Goal: Transaction & Acquisition: Purchase product/service

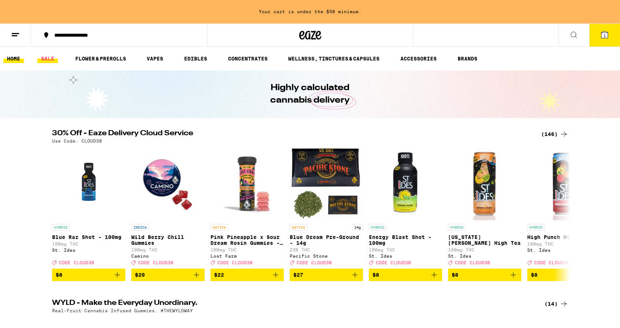
click at [53, 58] on link "SALE" at bounding box center [47, 58] width 21 height 9
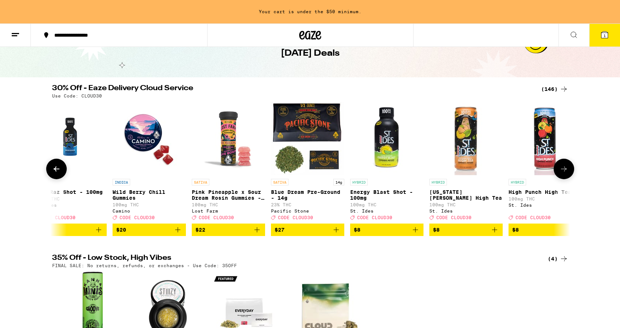
scroll to position [0, 19]
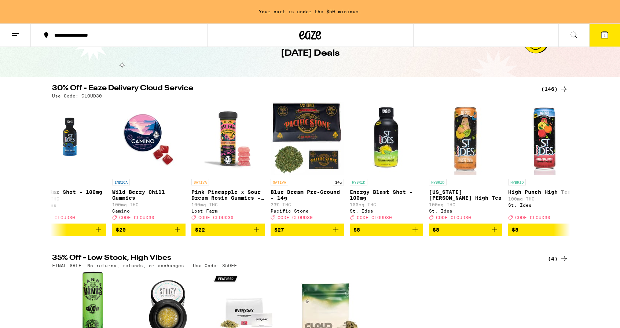
click at [546, 89] on div "(146)" at bounding box center [554, 89] width 27 height 9
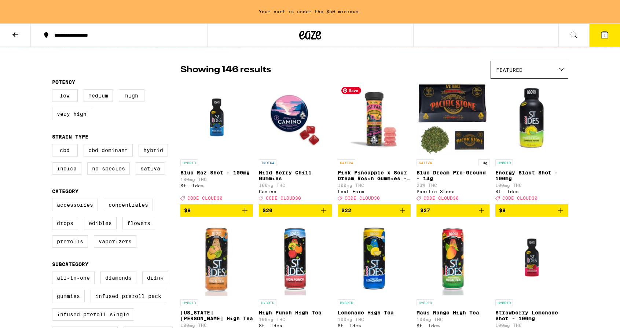
scroll to position [48, 0]
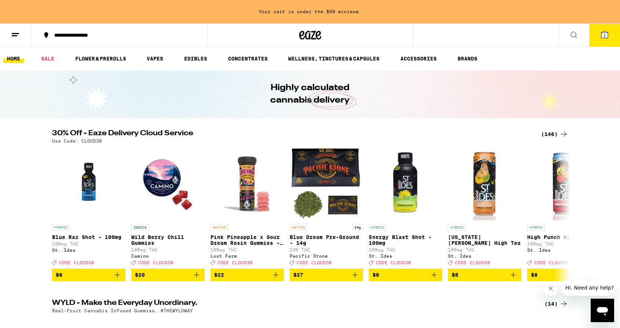
click at [543, 131] on div "(146)" at bounding box center [554, 134] width 27 height 9
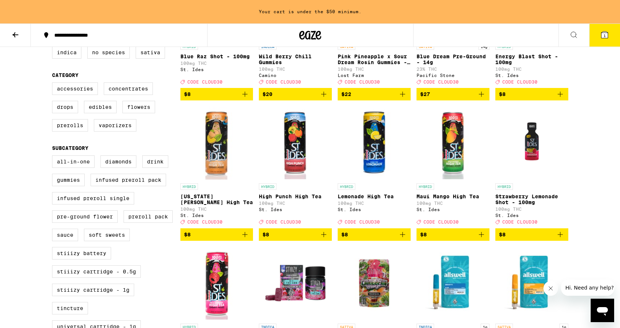
scroll to position [164, 0]
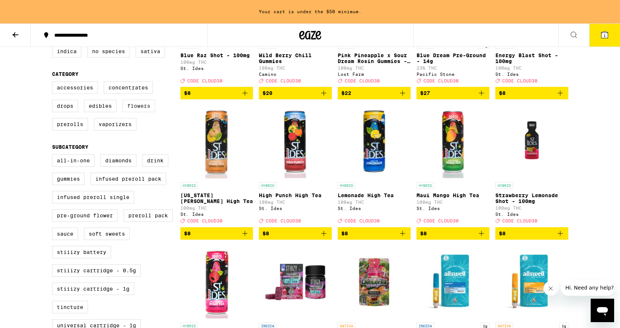
click at [132, 112] on label "Flowers" at bounding box center [138, 106] width 33 height 12
click at [54, 83] on input "Flowers" at bounding box center [54, 83] width 0 height 0
checkbox input "true"
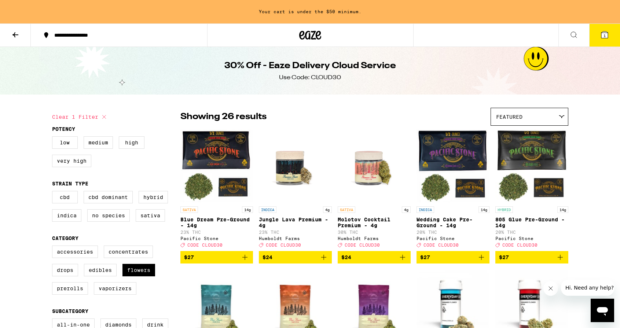
click at [402, 262] on icon "Add to bag" at bounding box center [402, 257] width 9 height 9
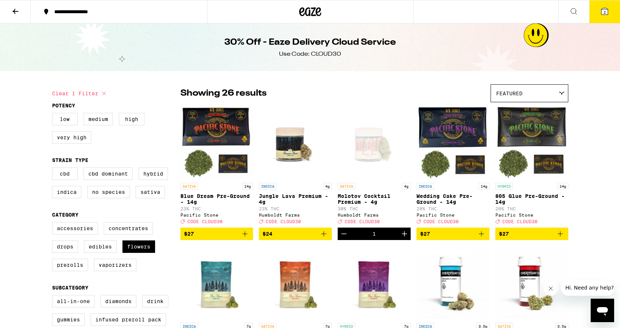
click at [243, 238] on icon "Add to bag" at bounding box center [245, 234] width 9 height 9
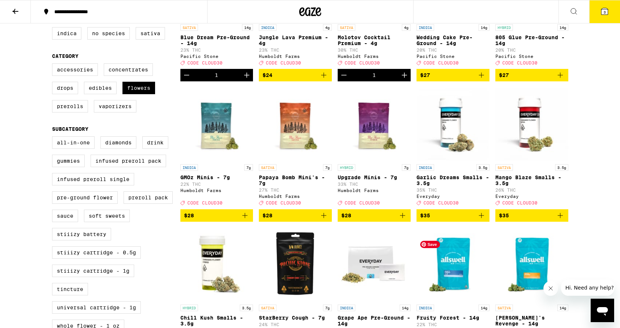
scroll to position [174, 0]
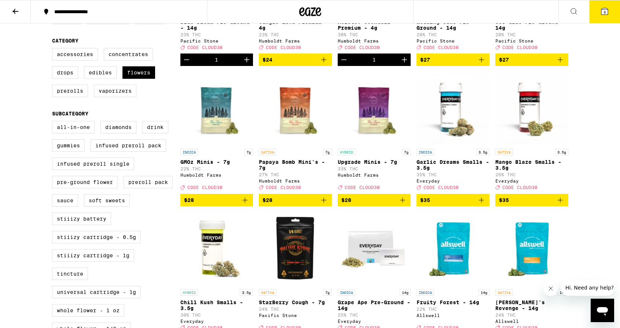
click at [560, 205] on icon "Add to bag" at bounding box center [560, 200] width 9 height 9
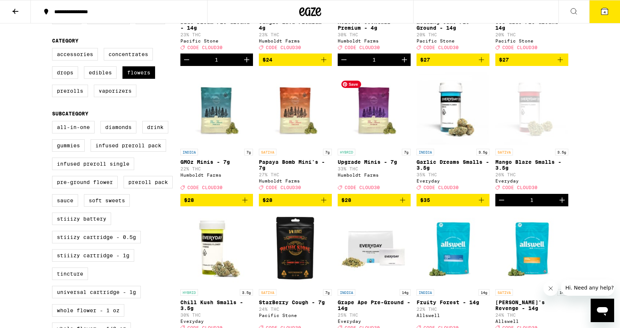
scroll to position [0, 0]
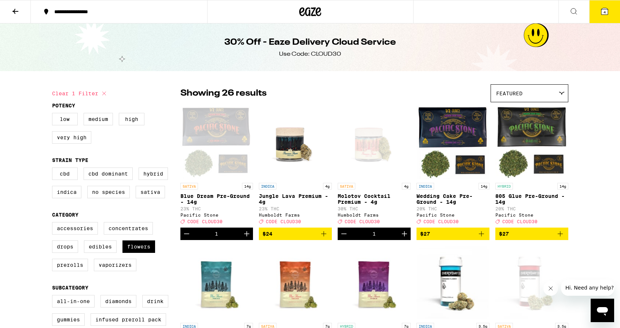
click at [598, 7] on button "4" at bounding box center [604, 11] width 31 height 23
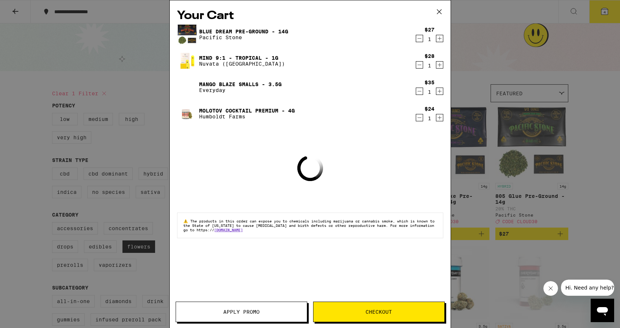
click at [418, 65] on icon "Decrement" at bounding box center [419, 65] width 7 height 9
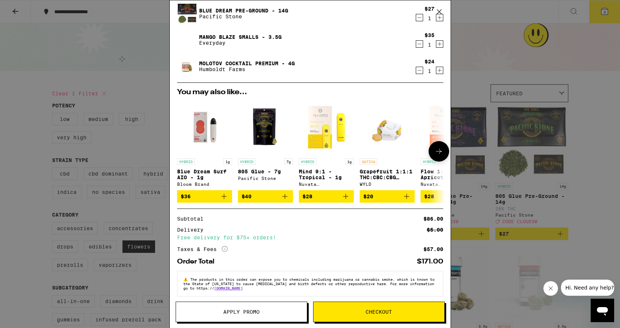
scroll to position [29, 0]
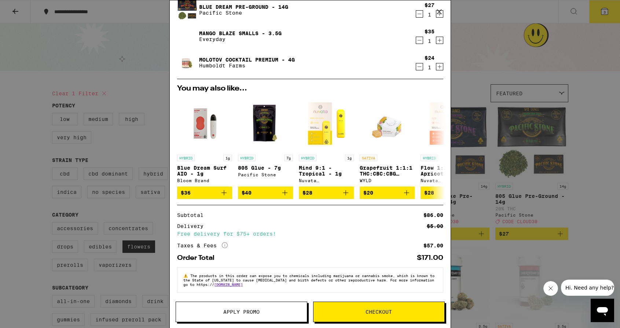
click at [239, 313] on span "Apply Promo" at bounding box center [241, 311] width 36 height 5
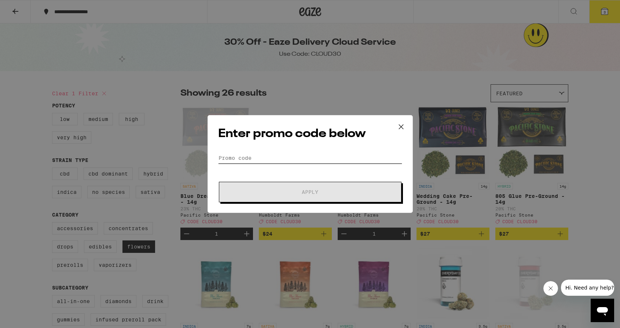
click at [278, 162] on input "Promo Code" at bounding box center [310, 158] width 184 height 11
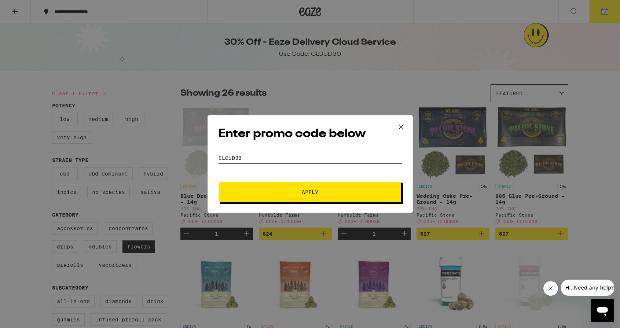
type input "cloud30"
click at [219, 182] on button "Apply" at bounding box center [310, 192] width 183 height 21
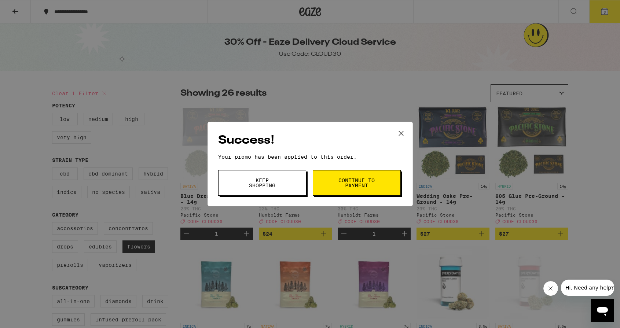
click at [404, 129] on icon at bounding box center [401, 133] width 11 height 11
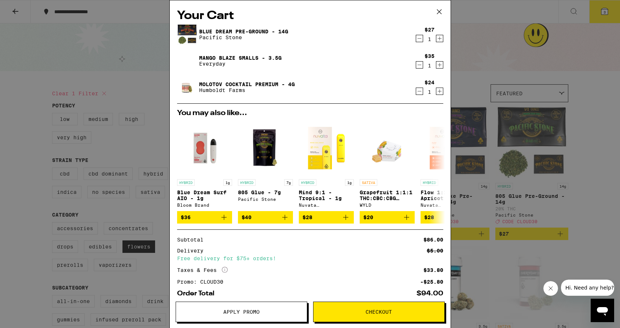
click at [439, 12] on icon at bounding box center [439, 12] width 4 height 4
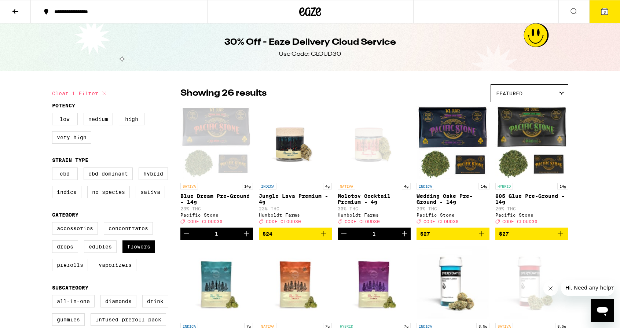
click at [21, 16] on button at bounding box center [15, 11] width 31 height 23
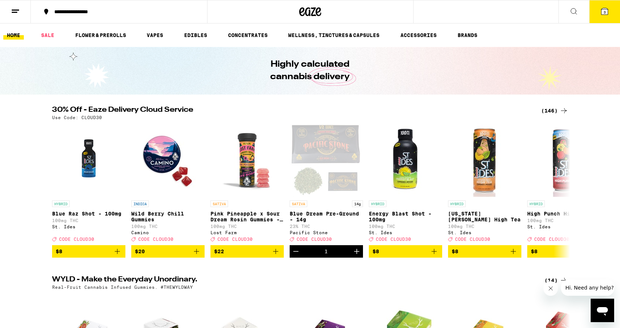
click at [555, 108] on div "(146)" at bounding box center [554, 110] width 27 height 9
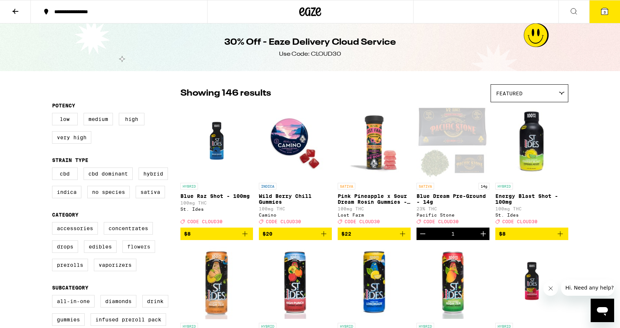
click at [139, 251] on label "Flowers" at bounding box center [138, 247] width 33 height 12
click at [54, 224] on input "Flowers" at bounding box center [54, 223] width 0 height 0
checkbox input "true"
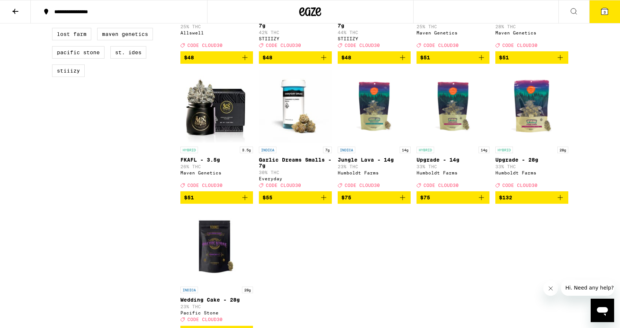
scroll to position [598, 0]
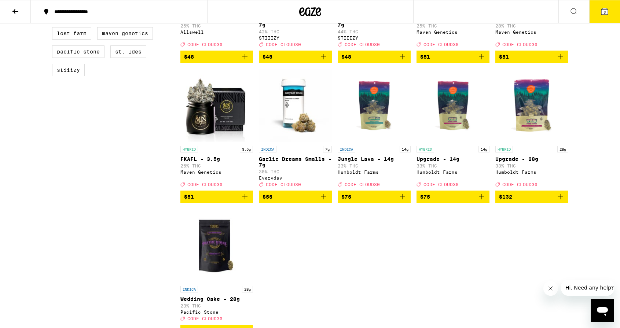
click at [612, 15] on button "3" at bounding box center [604, 11] width 31 height 23
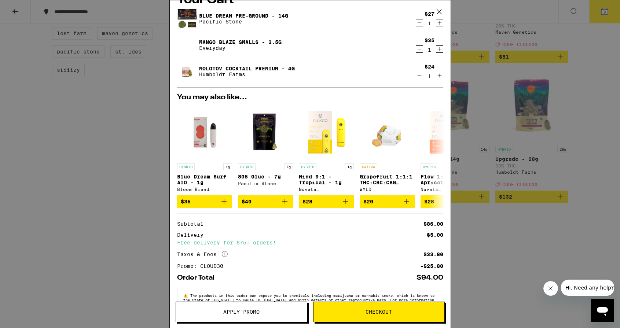
scroll to position [40, 0]
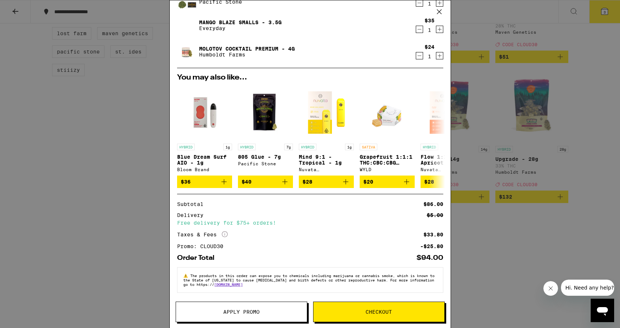
click at [342, 310] on span "Checkout" at bounding box center [379, 311] width 131 height 5
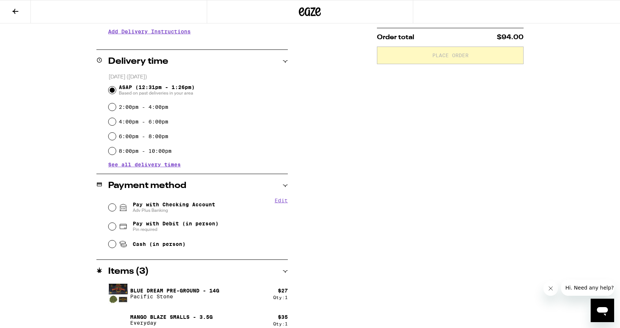
scroll to position [190, 0]
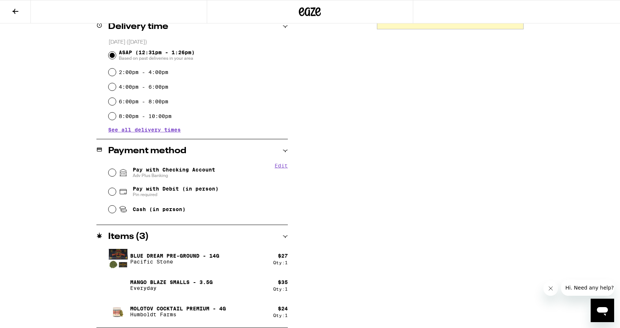
click at [175, 176] on span "Adv Plus Banking" at bounding box center [174, 176] width 83 height 6
click at [116, 176] on input "Pay with Checking Account Adv Plus Banking" at bounding box center [112, 172] width 7 height 7
radio input "true"
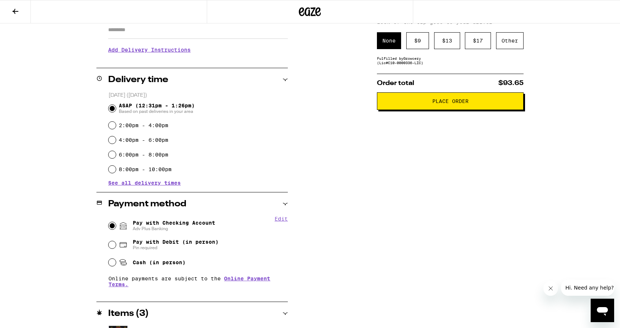
scroll to position [0, 0]
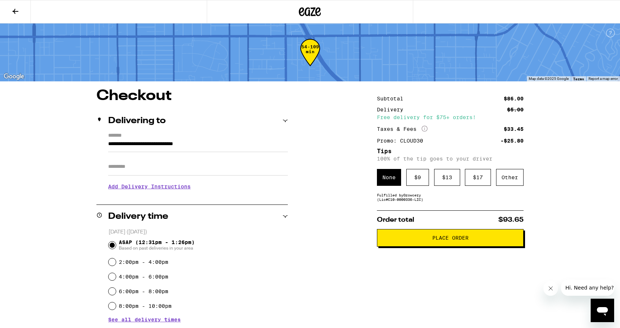
click at [431, 244] on button "Place Order" at bounding box center [450, 238] width 147 height 18
